Goal: Task Accomplishment & Management: Manage account settings

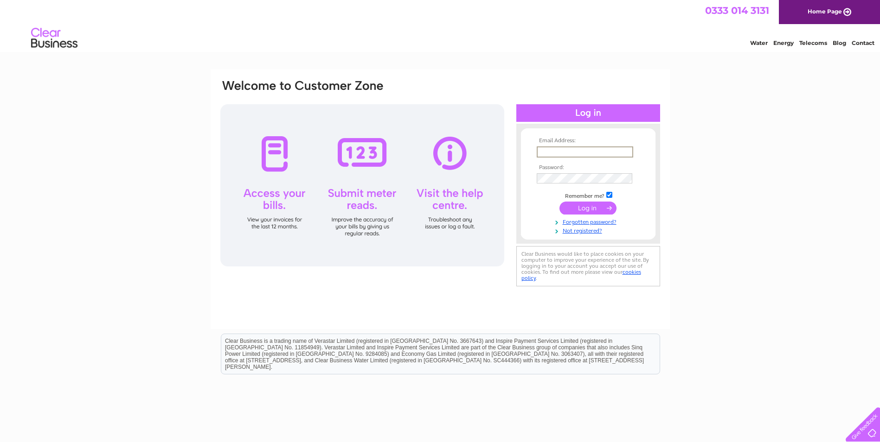
click at [548, 148] on input "text" at bounding box center [584, 152] width 96 height 11
click at [544, 152] on input "text" at bounding box center [584, 152] width 96 height 11
type input "satishmatai@mandm-fa.co.uk"
click at [588, 208] on input "submit" at bounding box center [587, 208] width 57 height 13
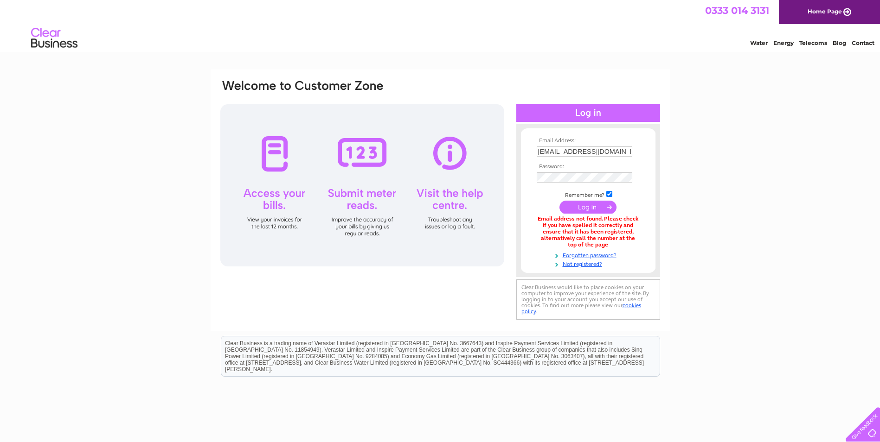
click at [625, 151] on input "[EMAIL_ADDRESS][DOMAIN_NAME]" at bounding box center [584, 152] width 96 height 10
click at [624, 153] on input "satishmatai@mandm-fa.co.uk" at bounding box center [584, 152] width 96 height 11
click at [629, 153] on input "satishmatai@mandm-fa.co.uk" at bounding box center [584, 152] width 96 height 11
drag, startPoint x: 626, startPoint y: 153, endPoint x: 504, endPoint y: 159, distance: 123.0
click at [504, 159] on div "Email Address: satishmatai@mandm-fa.co.uk Password:" at bounding box center [439, 201] width 441 height 244
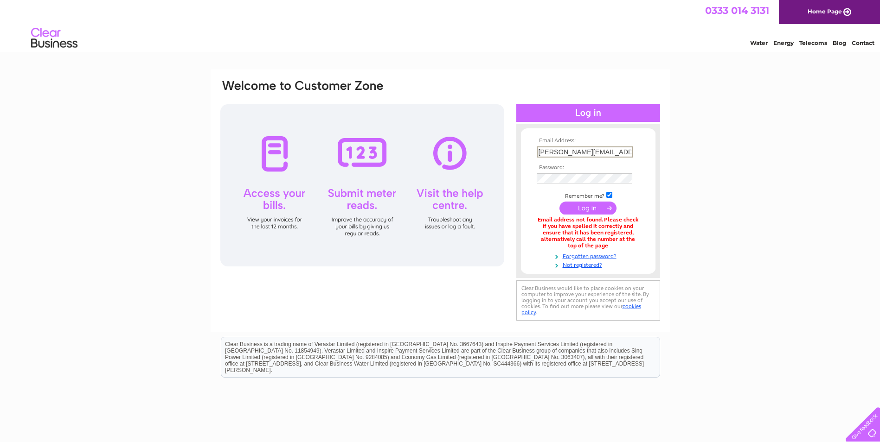
type input "zach@mandmgroup.co.uk"
click at [583, 208] on input "submit" at bounding box center [587, 208] width 57 height 13
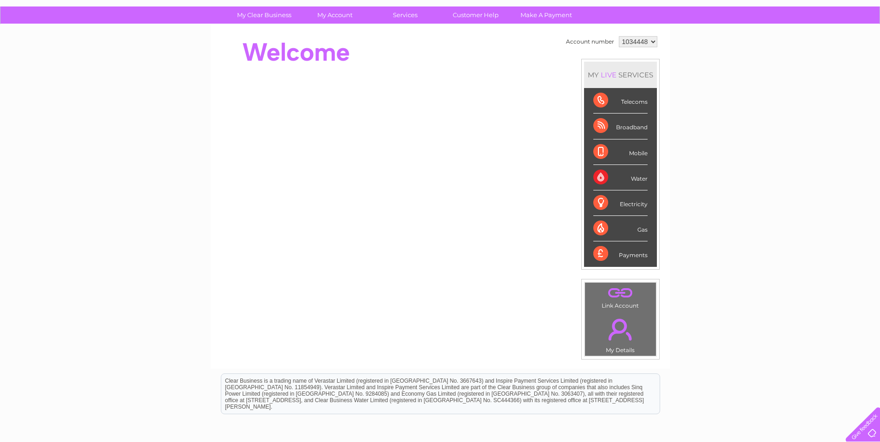
scroll to position [155, 0]
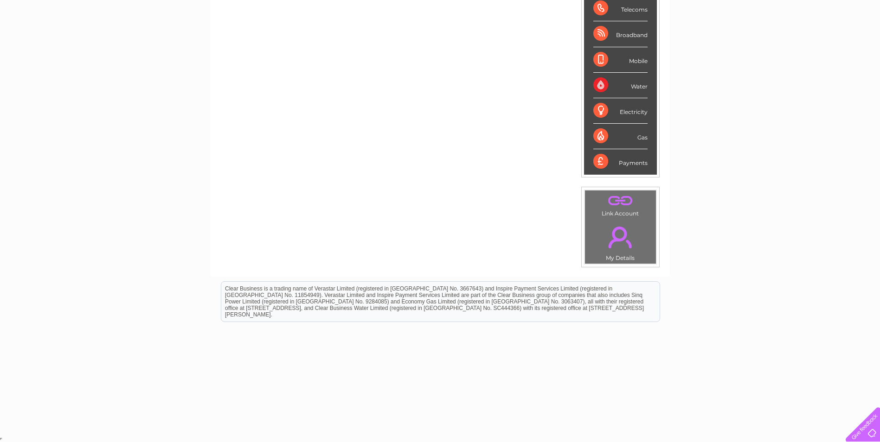
drag, startPoint x: 626, startPoint y: 243, endPoint x: 630, endPoint y: 253, distance: 10.3
click at [626, 243] on link "." at bounding box center [620, 237] width 66 height 32
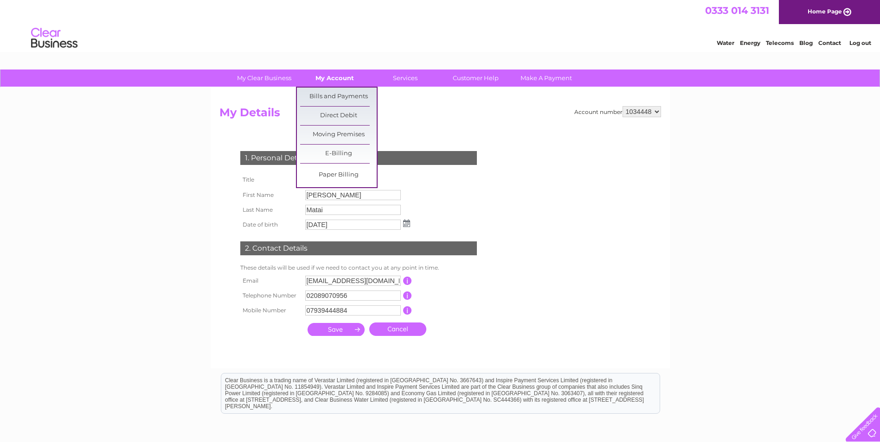
click at [336, 76] on link "My Account" at bounding box center [334, 78] width 77 height 17
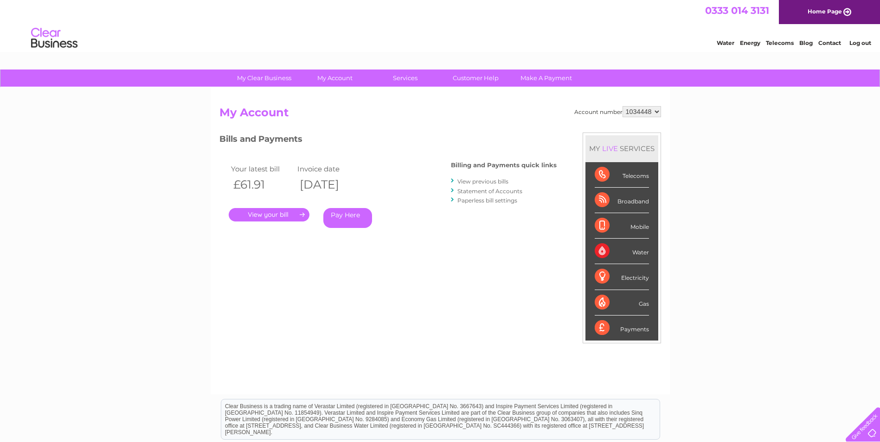
click at [116, 288] on div "My Clear Business Login Details My Details My Preferences Link Account My Accou…" at bounding box center [440, 312] width 880 height 484
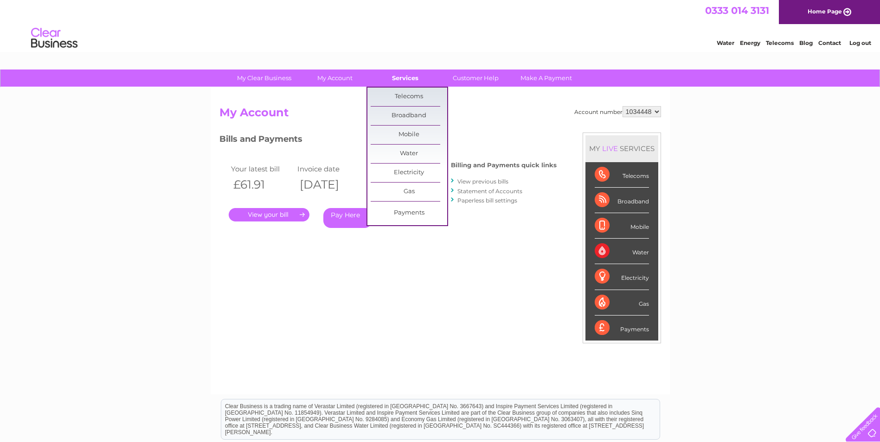
click at [405, 73] on link "Services" at bounding box center [405, 78] width 77 height 17
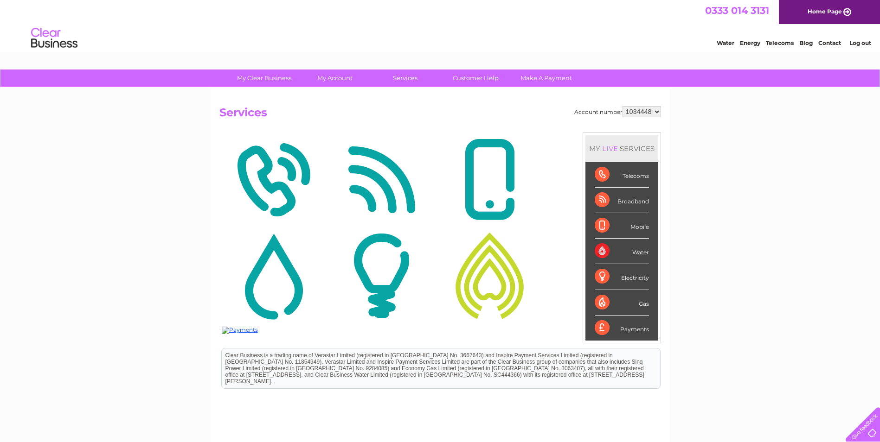
click at [637, 112] on select "1034448" at bounding box center [641, 111] width 38 height 11
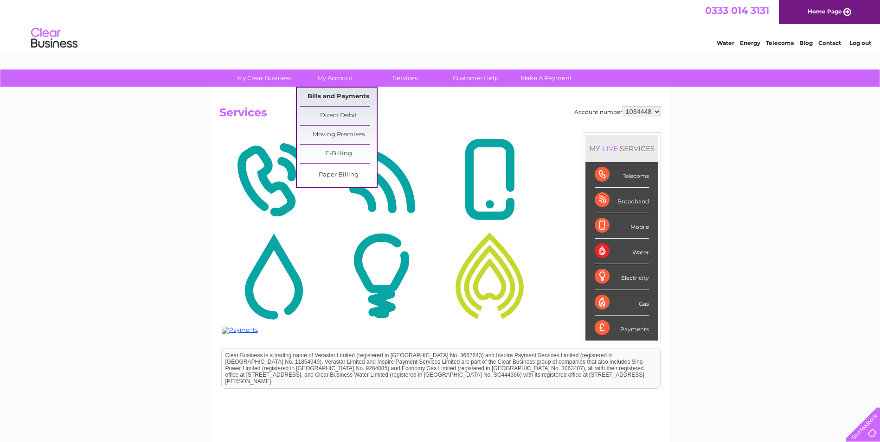
click at [334, 100] on link "Bills and Payments" at bounding box center [338, 97] width 77 height 19
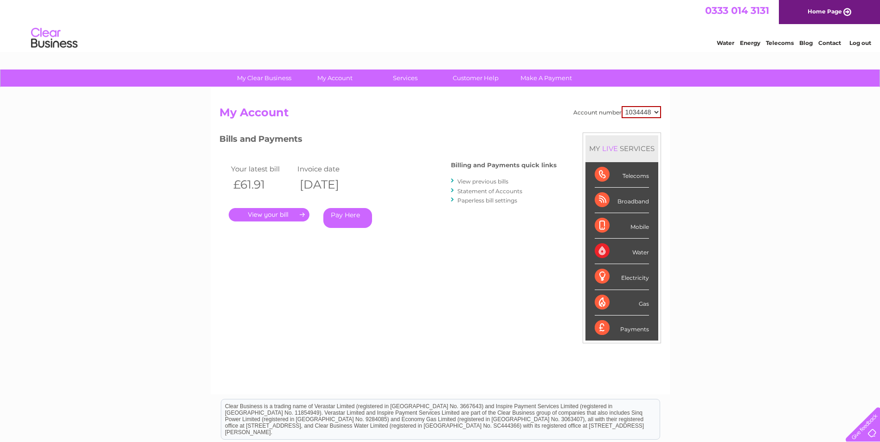
click at [119, 182] on div "My Clear Business Login Details My Details My Preferences Link Account My Accou…" at bounding box center [440, 312] width 880 height 484
click at [468, 203] on link "Paperless bill settings" at bounding box center [487, 200] width 60 height 7
click at [459, 190] on link "Statement of Accounts" at bounding box center [489, 191] width 65 height 7
click at [468, 179] on link "View previous bills" at bounding box center [482, 181] width 51 height 7
click at [861, 39] on link "Log out" at bounding box center [860, 42] width 22 height 7
